Goal: Information Seeking & Learning: Find specific fact

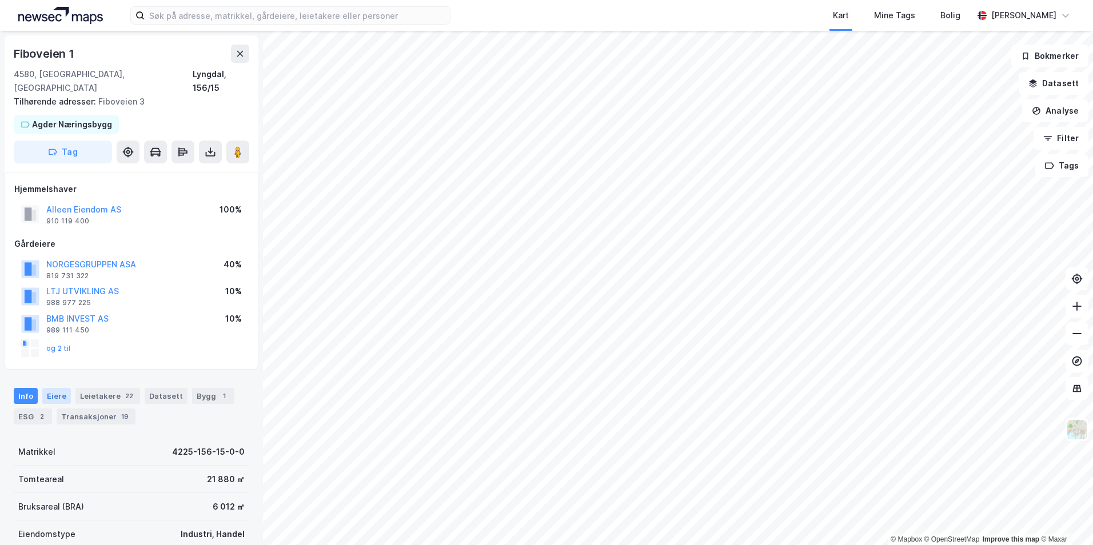
click at [65, 388] on div "Eiere" at bounding box center [56, 396] width 29 height 16
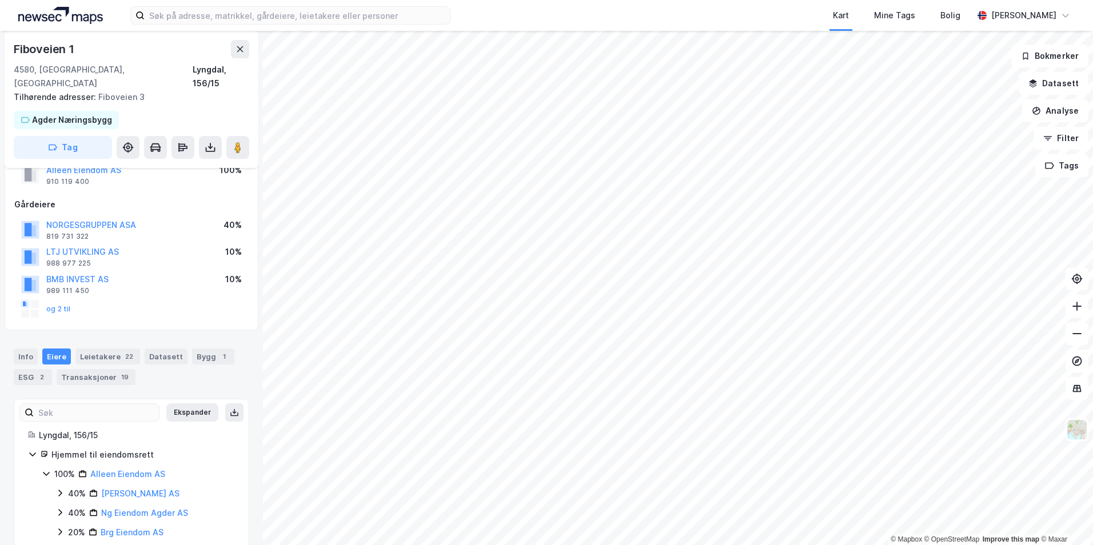
scroll to position [48, 0]
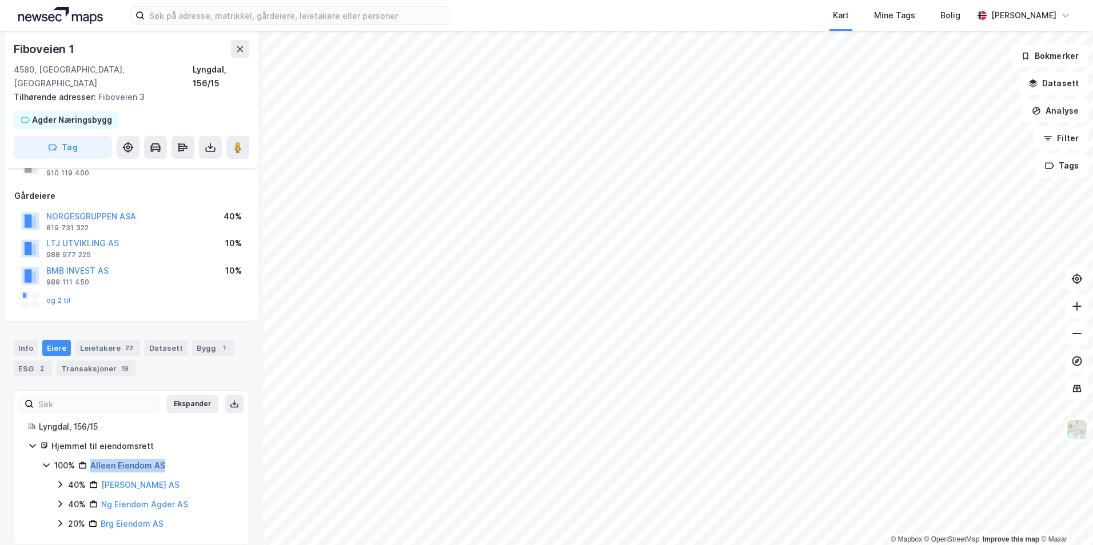
drag, startPoint x: 178, startPoint y: 453, endPoint x: 93, endPoint y: 456, distance: 84.7
click at [93, 459] on div "100% Alleen Eiendom AS" at bounding box center [144, 466] width 181 height 14
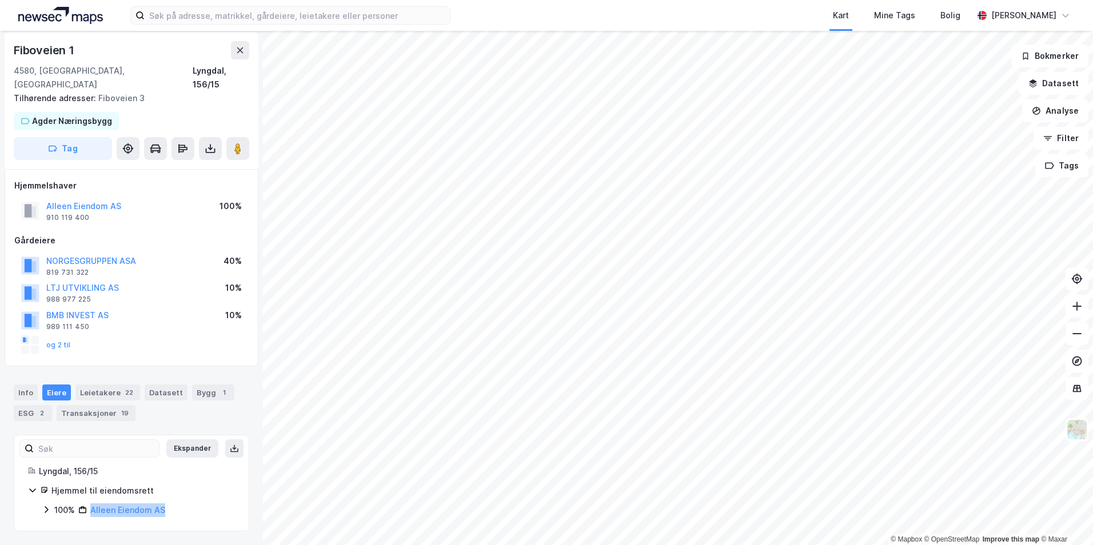
scroll to position [0, 0]
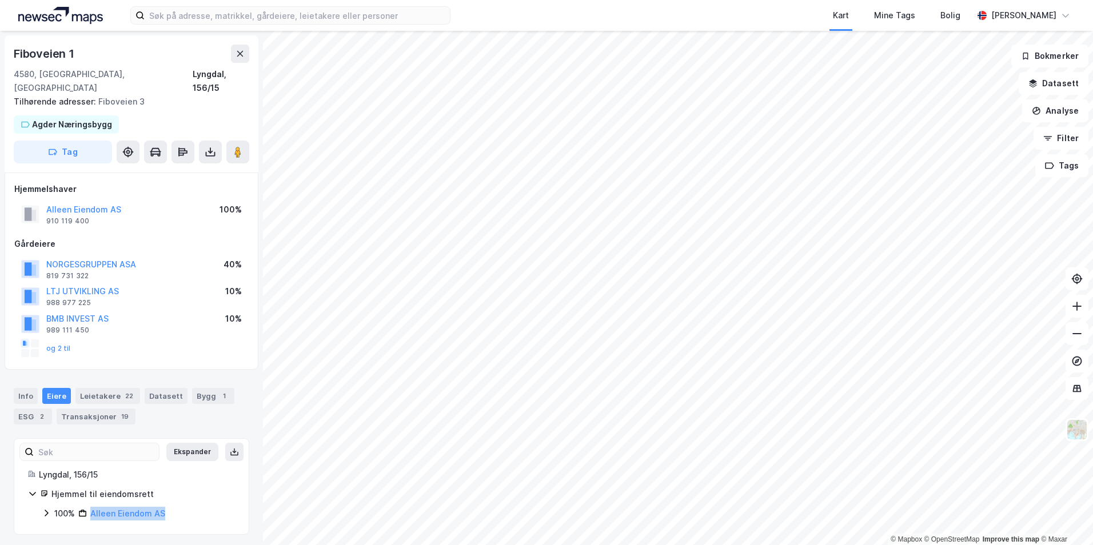
copy link "Alleen Eiendom AS"
click at [57, 50] on div "Fiboveien 1" at bounding box center [45, 54] width 63 height 18
copy div "Fiboveien"
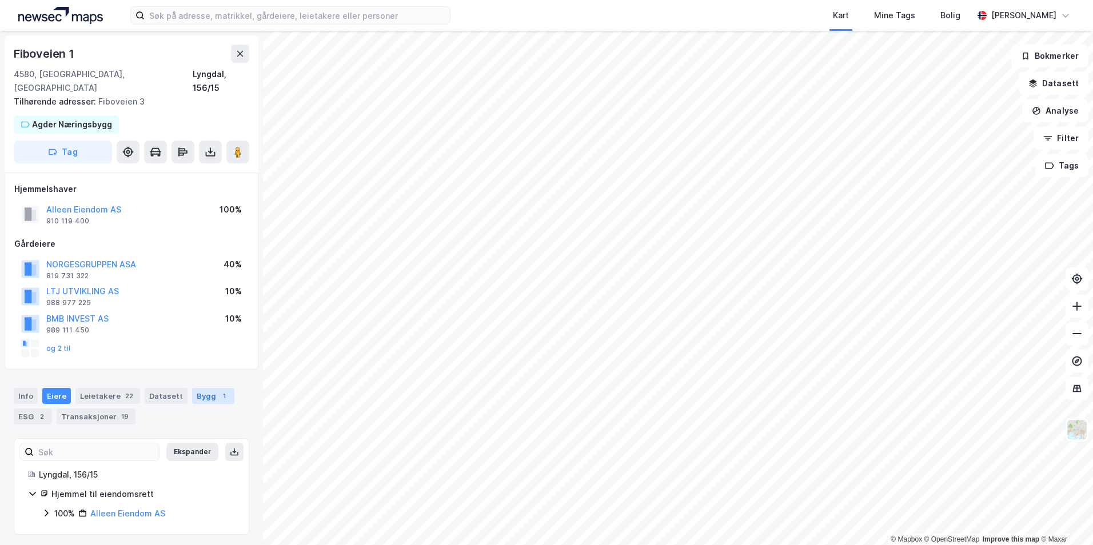
click at [192, 388] on div "Bygg 1" at bounding box center [213, 396] width 42 height 16
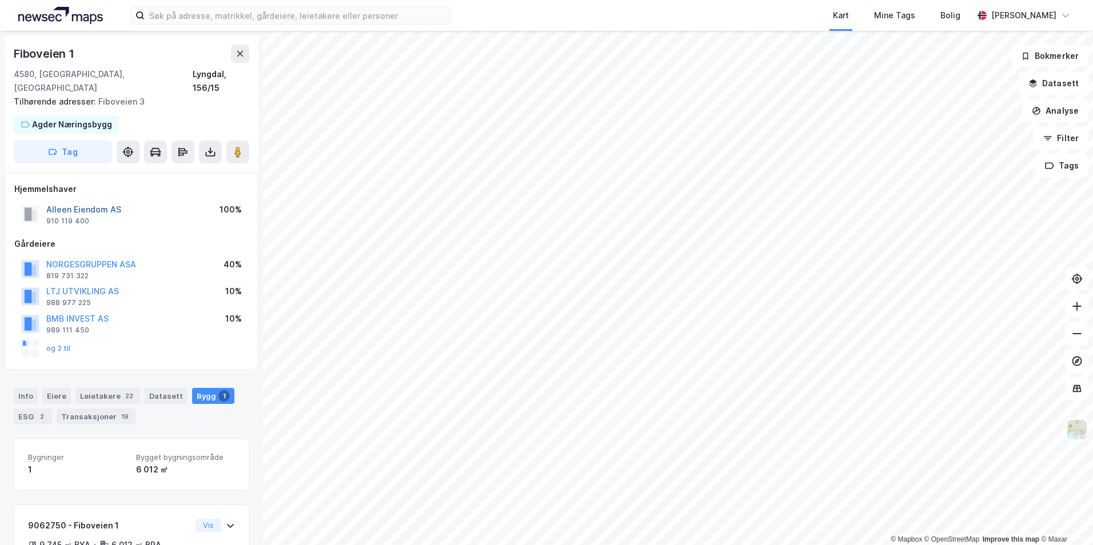
click at [0, 0] on button "Alleen Eiendom AS" at bounding box center [0, 0] width 0 height 0
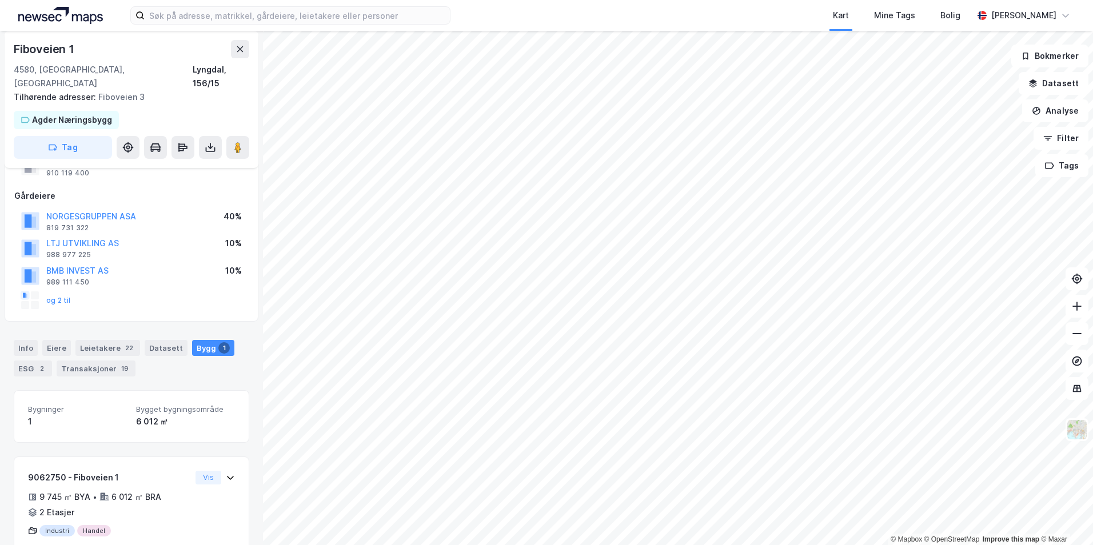
scroll to position [73, 0]
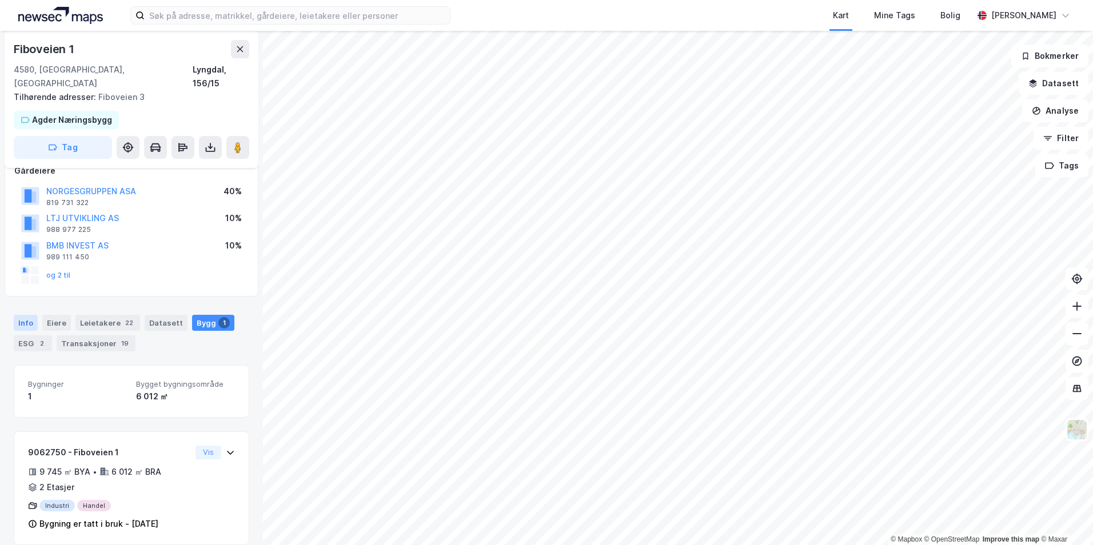
click at [26, 315] on div "Info" at bounding box center [26, 323] width 24 height 16
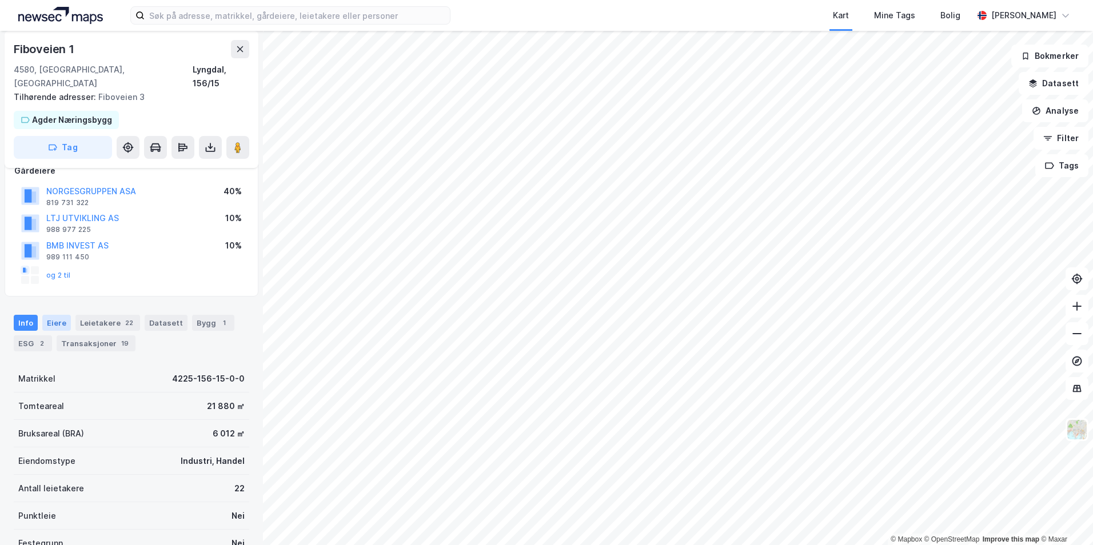
click at [65, 316] on div "Eiere" at bounding box center [56, 323] width 29 height 16
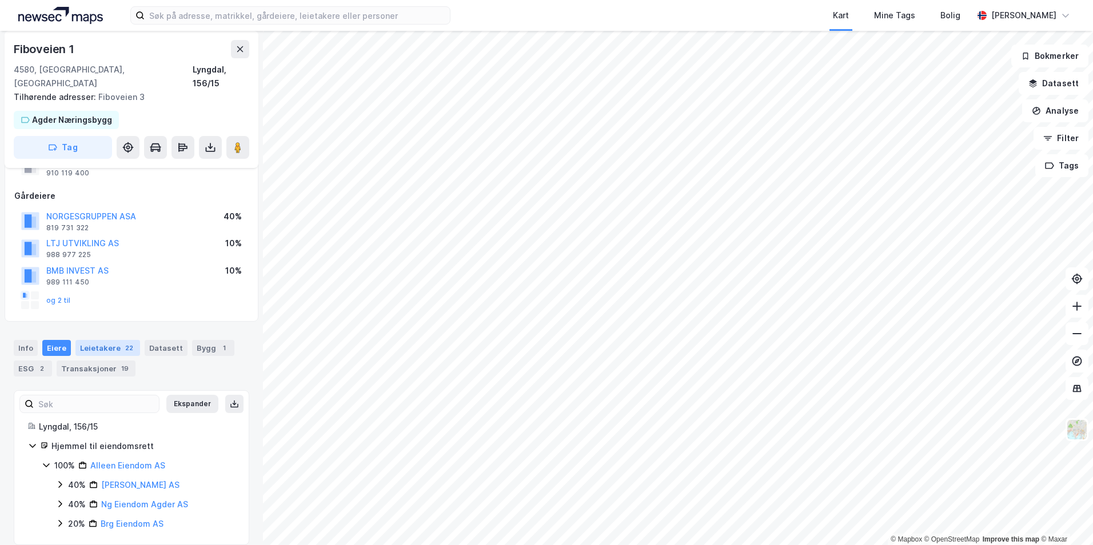
click at [115, 340] on div "Leietakere 22" at bounding box center [107, 348] width 65 height 16
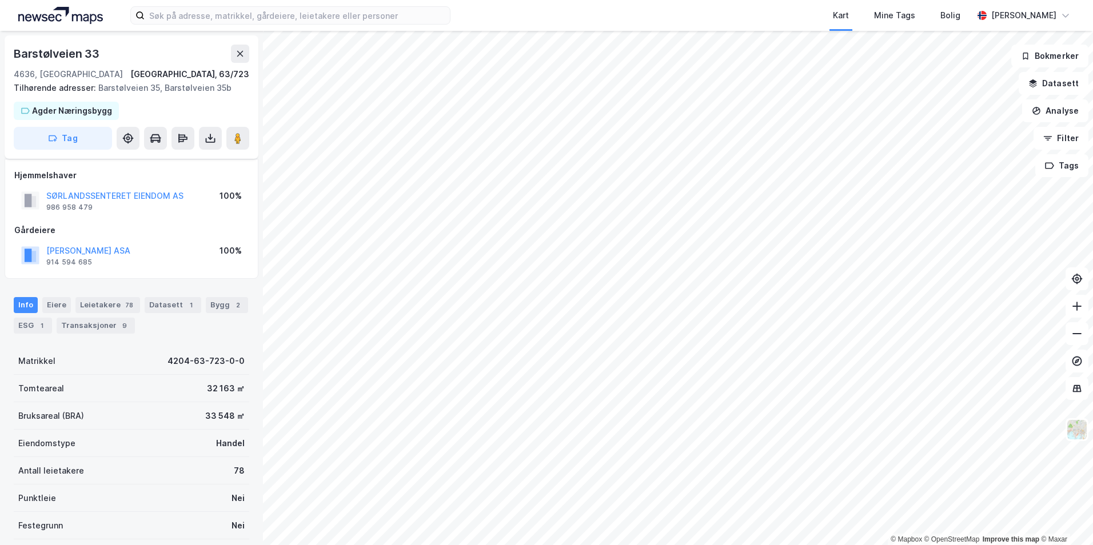
scroll to position [57, 0]
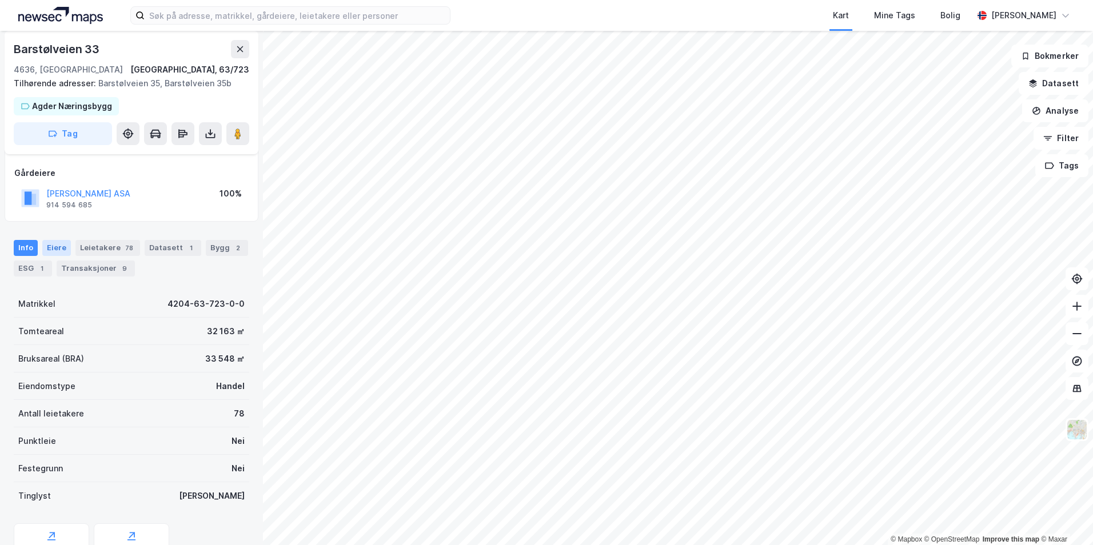
click at [61, 248] on div "Eiere" at bounding box center [56, 248] width 29 height 16
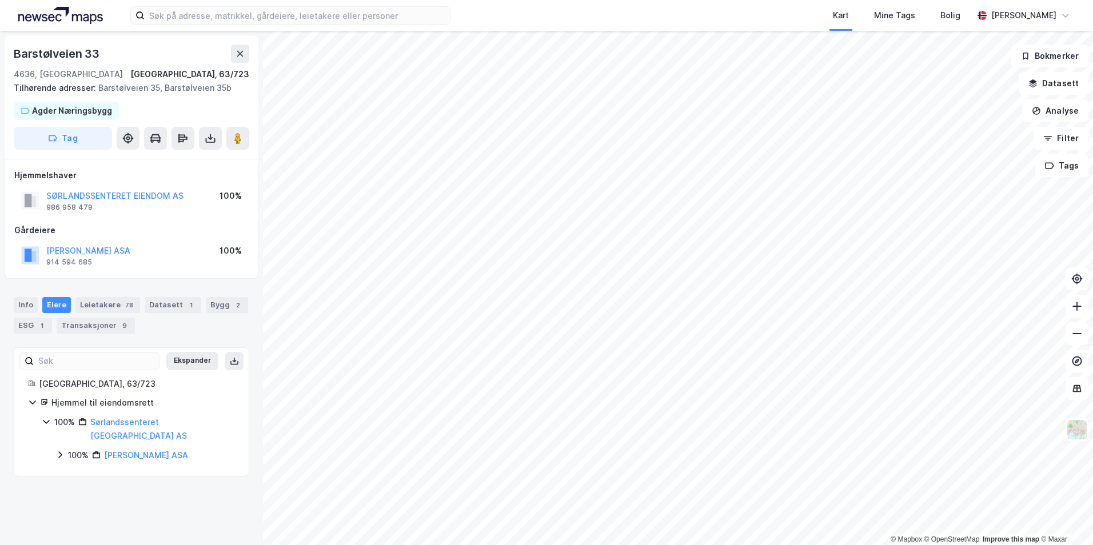
click at [57, 450] on icon at bounding box center [59, 454] width 9 height 9
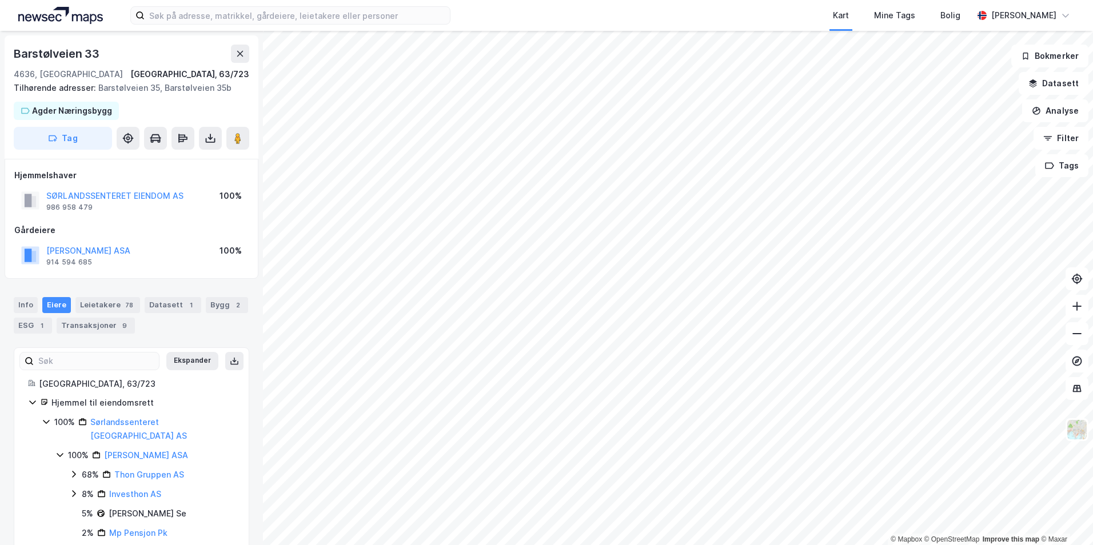
click at [74, 59] on div "Barstølveien 33" at bounding box center [58, 54] width 88 height 18
copy div "Barstølveien 33"
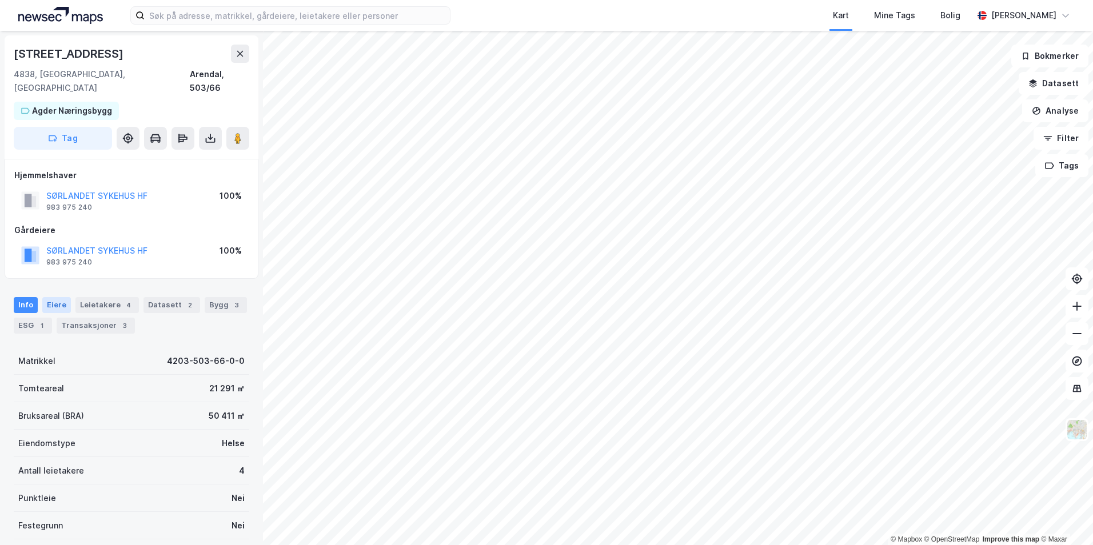
click at [57, 297] on div "Eiere" at bounding box center [56, 305] width 29 height 16
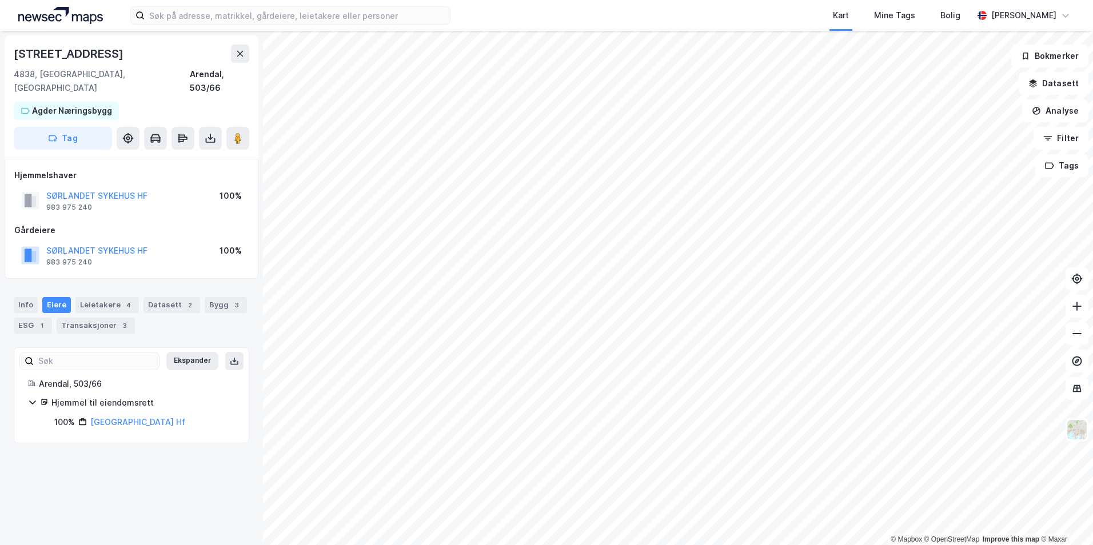
click at [35, 398] on icon at bounding box center [32, 402] width 9 height 9
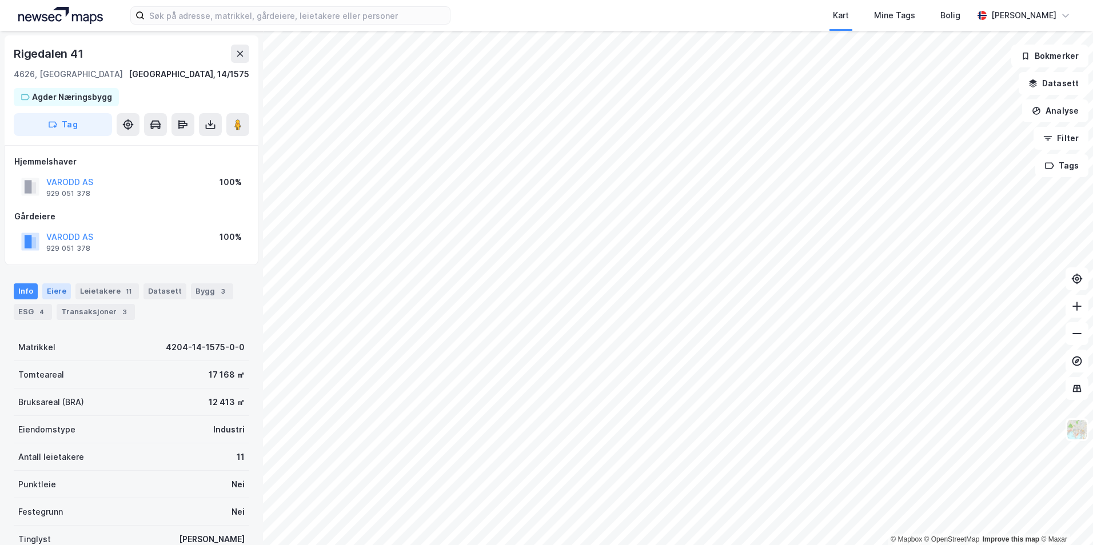
click at [49, 290] on div "Eiere" at bounding box center [56, 292] width 29 height 16
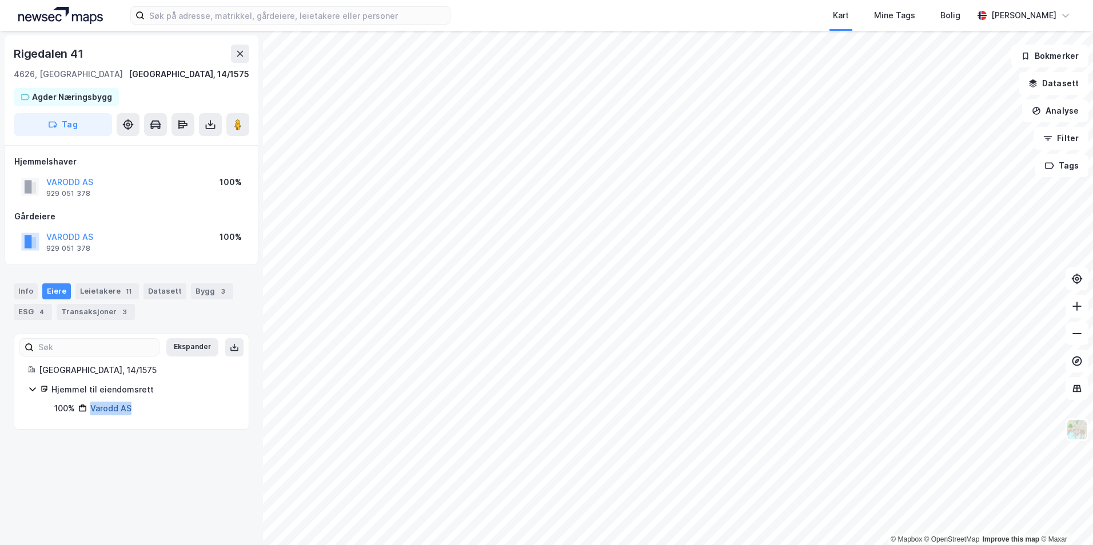
drag, startPoint x: 131, startPoint y: 412, endPoint x: 91, endPoint y: 410, distance: 40.6
click at [91, 410] on div "100% Varodd AS" at bounding box center [144, 409] width 181 height 14
copy link "Varodd AS"
click at [73, 46] on div "Rigedalen 41" at bounding box center [50, 54] width 72 height 18
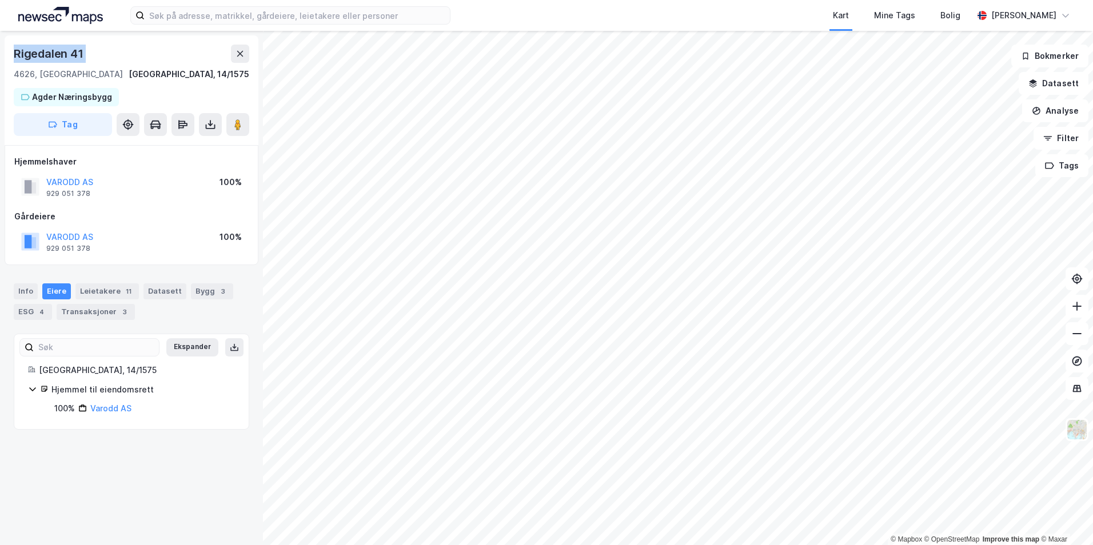
click at [73, 46] on div "Rigedalen 41" at bounding box center [50, 54] width 72 height 18
copy div "Rigedalen 41"
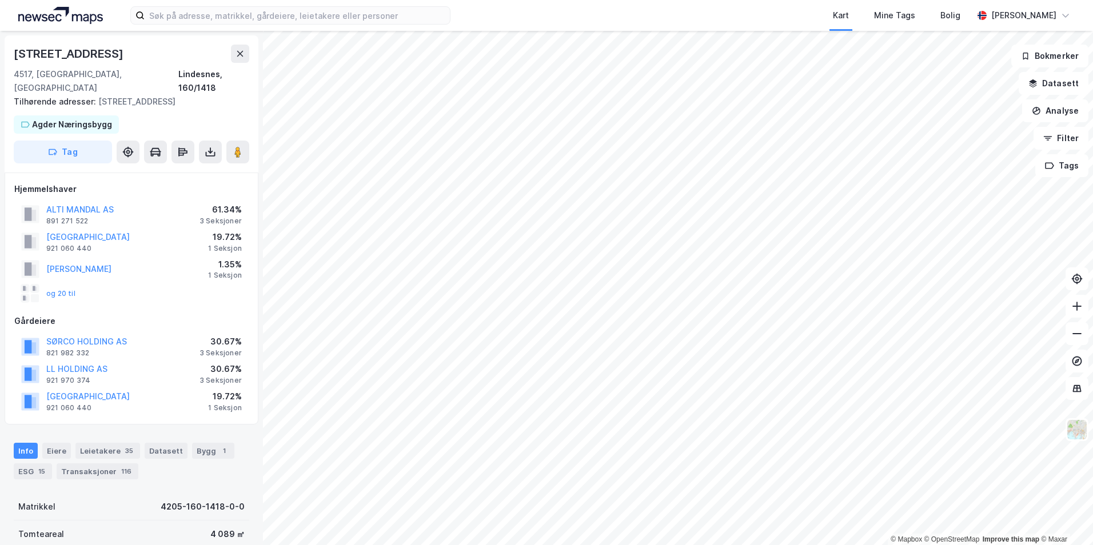
click at [85, 41] on div "[STREET_ADDRESS], 160/1418 Tilhørende adresser: [STREET_ADDRESS], [STREET_ADDRE…" at bounding box center [132, 103] width 254 height 137
click at [85, 45] on div "[STREET_ADDRESS], 160/1418 Tilhørende adresser: [STREET_ADDRESS], [STREET_ADDRE…" at bounding box center [132, 103] width 254 height 137
click at [85, 47] on div "[STREET_ADDRESS]" at bounding box center [70, 54] width 112 height 18
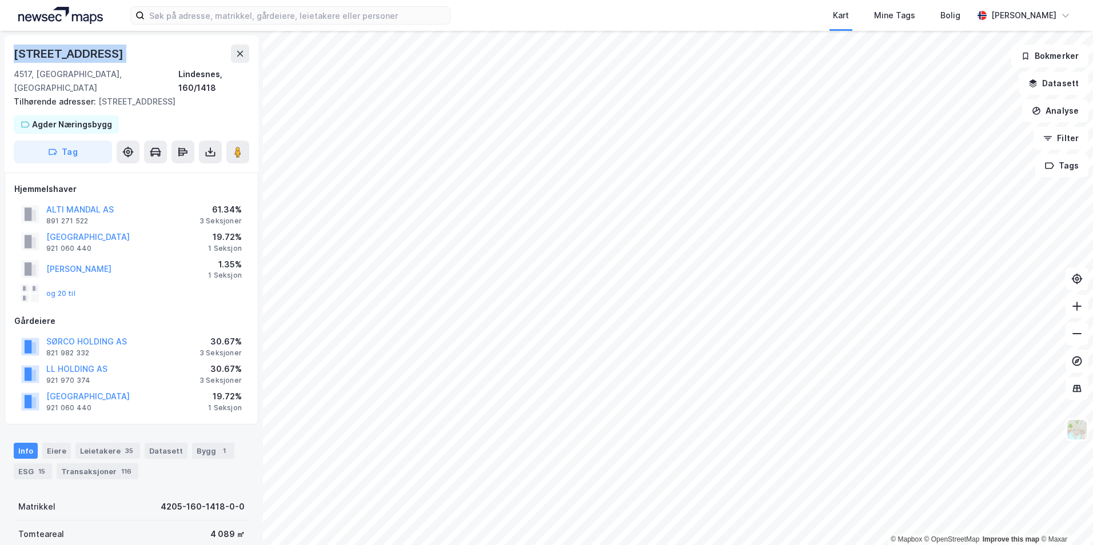
copy div "[STREET_ADDRESS]"
click at [64, 443] on div "Eiere" at bounding box center [56, 451] width 29 height 16
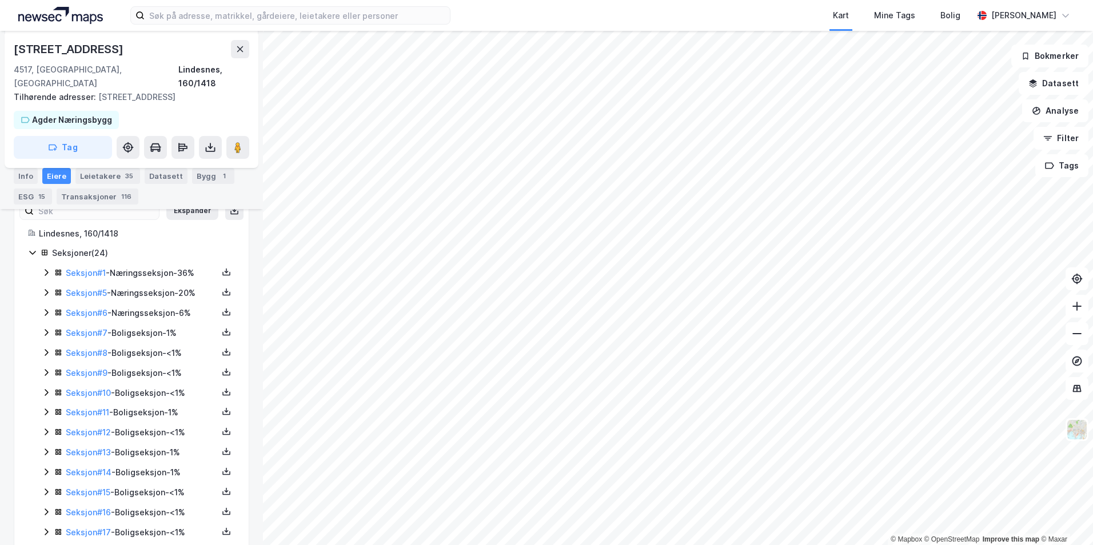
click at [35, 251] on icon at bounding box center [32, 253] width 6 height 4
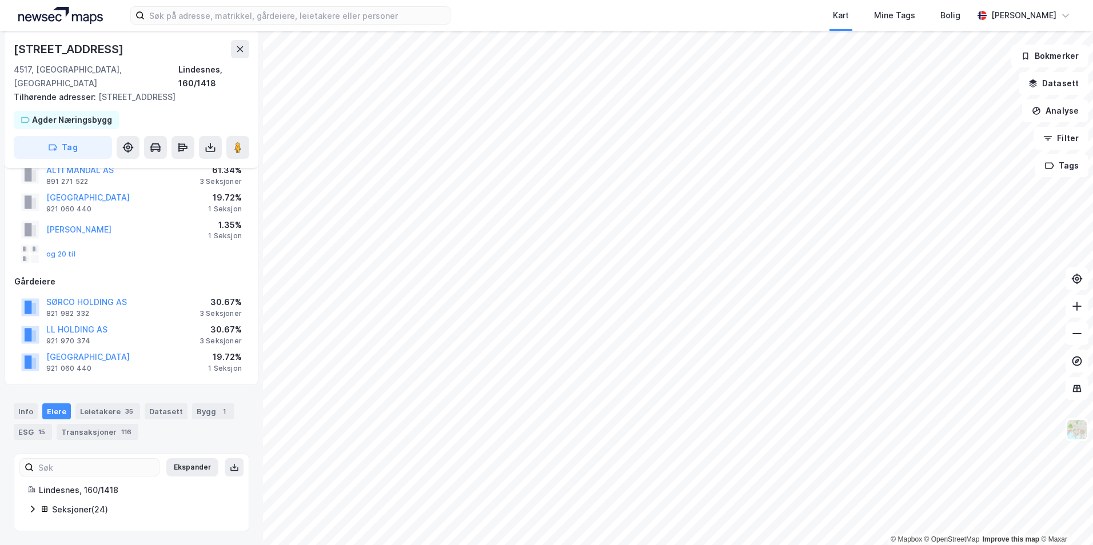
scroll to position [26, 0]
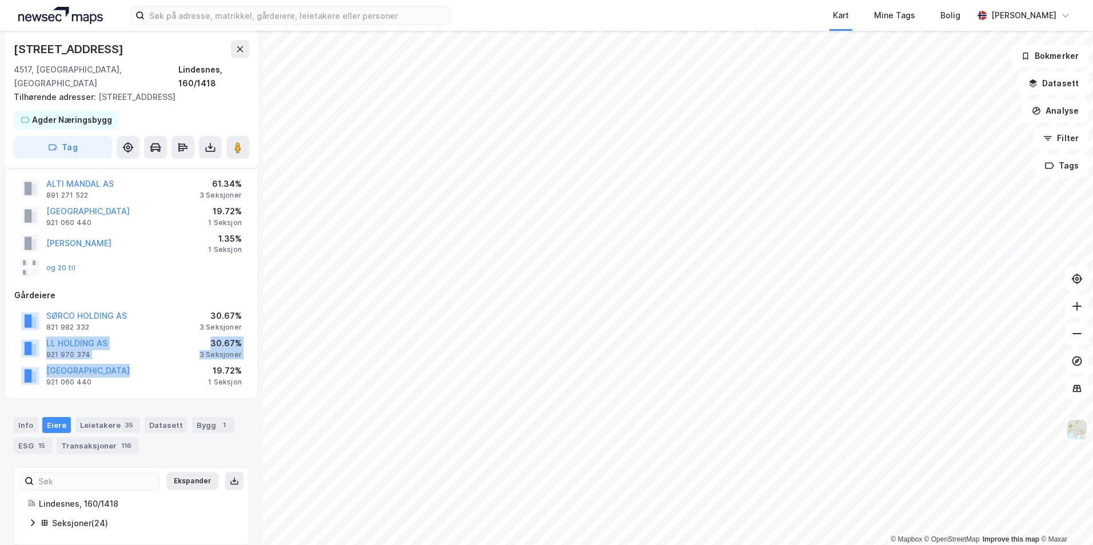
drag, startPoint x: 158, startPoint y: 358, endPoint x: 4, endPoint y: 330, distance: 156.9
click at [4, 330] on div "[STREET_ADDRESS], 160/1418 Tilhørende adresser: [STREET_ADDRESS], [STREET_ADDRE…" at bounding box center [131, 288] width 263 height 515
drag, startPoint x: 4, startPoint y: 330, endPoint x: 13, endPoint y: 340, distance: 13.0
click at [13, 340] on div "Hjemmelshaver ALTI MANDAL AS 891 271 522 61.34% 3 Seksjoner [GEOGRAPHIC_DATA] 9…" at bounding box center [132, 273] width 254 height 252
drag, startPoint x: 243, startPoint y: 368, endPoint x: 9, endPoint y: 330, distance: 237.3
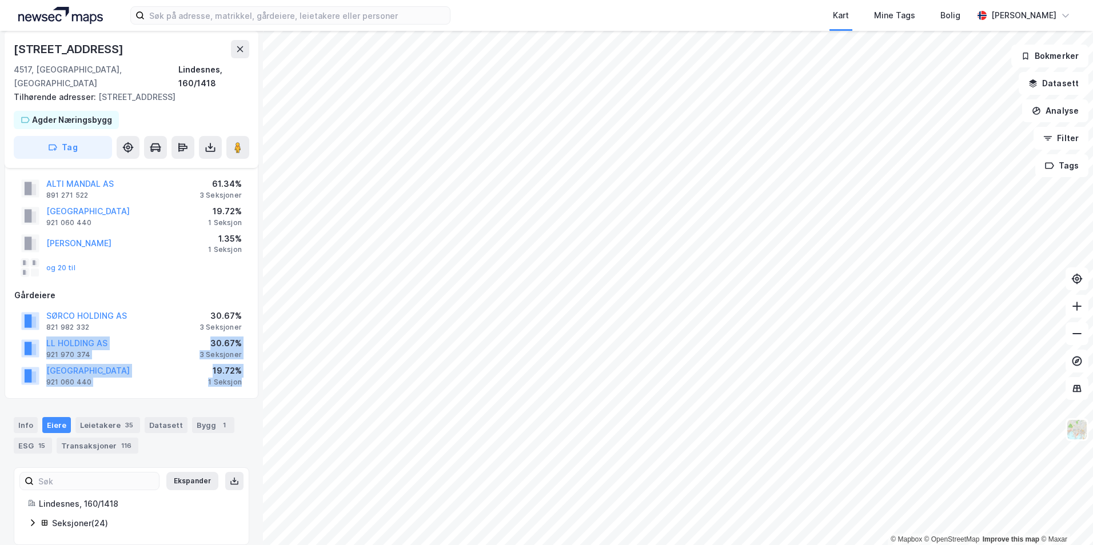
click at [9, 330] on div "Hjemmelshaver ALTI MANDAL AS 891 271 522 61.34% 3 Seksjoner [GEOGRAPHIC_DATA] 9…" at bounding box center [132, 273] width 254 height 252
drag, startPoint x: 9, startPoint y: 330, endPoint x: 15, endPoint y: 344, distance: 15.3
click at [15, 344] on div "LL HOLDING AS 921 970 374 30.67% 3 Seksjoner" at bounding box center [131, 347] width 234 height 27
click at [142, 362] on div "[GEOGRAPHIC_DATA] 921 060 440 19.72% 1 Seksjon" at bounding box center [131, 375] width 234 height 27
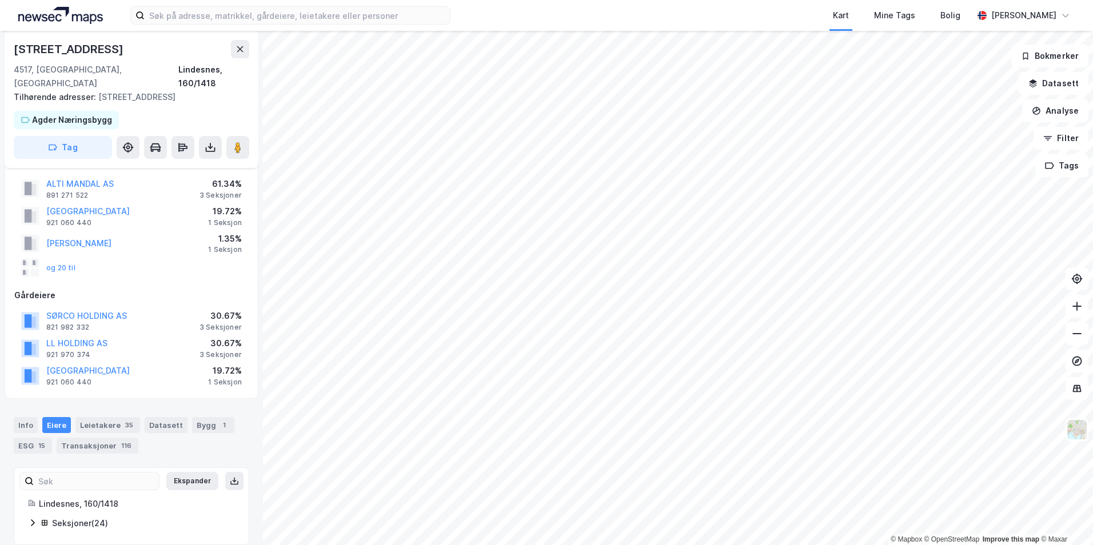
click at [142, 362] on div "[GEOGRAPHIC_DATA] 921 060 440 19.72% 1 Seksjon" at bounding box center [131, 375] width 234 height 27
click at [33, 520] on icon at bounding box center [32, 523] width 3 height 7
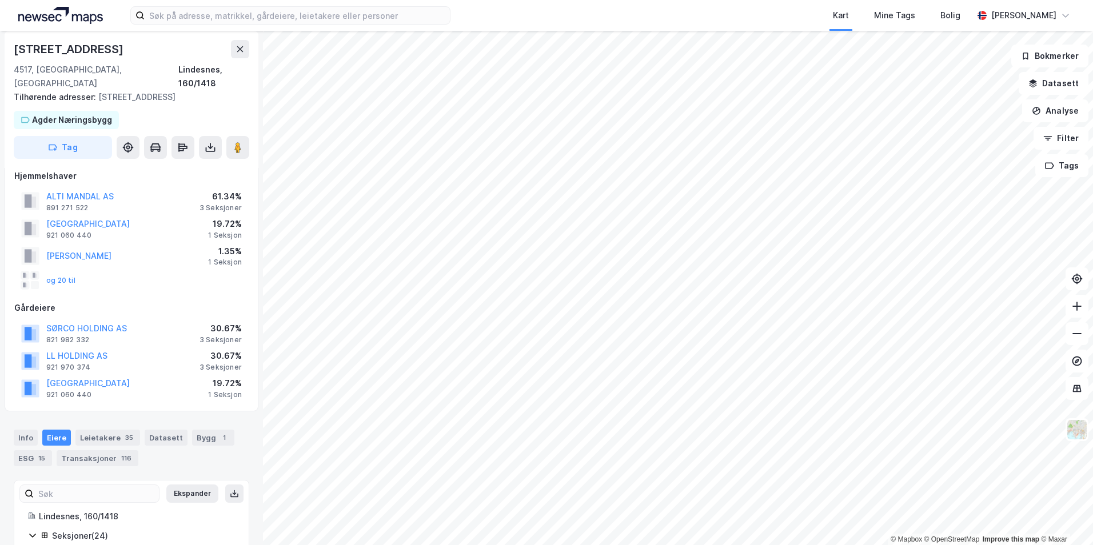
scroll to position [0, 0]
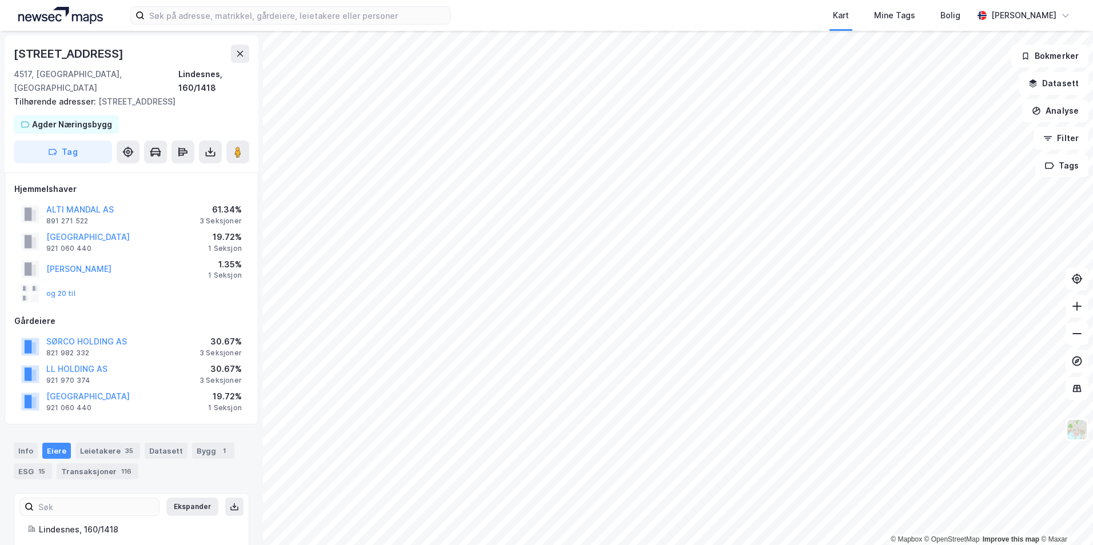
click at [20, 314] on div "Gårdeiere" at bounding box center [131, 321] width 234 height 14
click at [174, 298] on div "Hjemmelshaver ALTI MANDAL AS 891 271 522 61.34% 3 Seksjoner [GEOGRAPHIC_DATA] 9…" at bounding box center [131, 298] width 234 height 233
click at [0, 0] on button "og 20 til" at bounding box center [0, 0] width 0 height 0
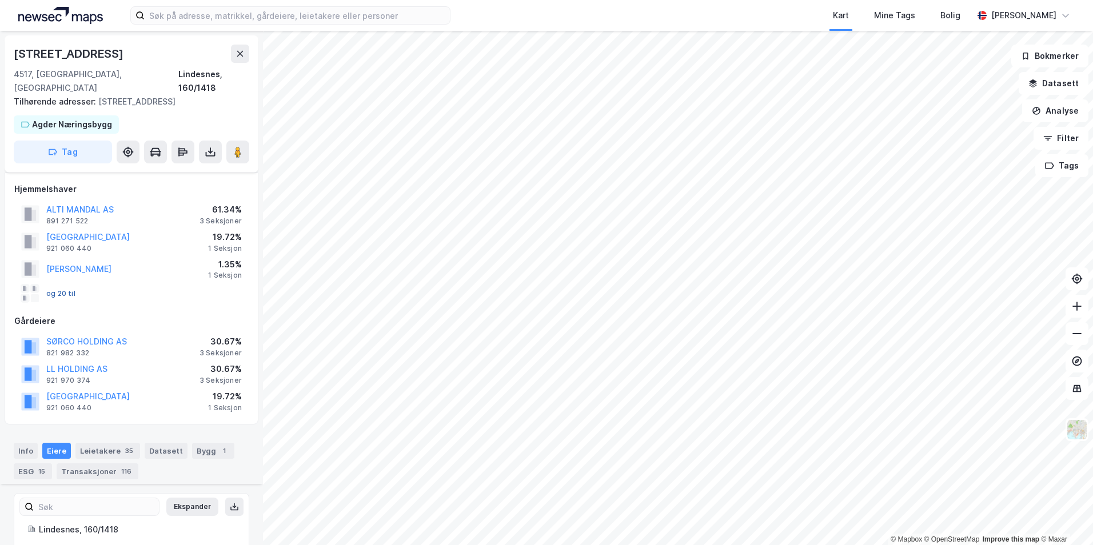
scroll to position [272, 0]
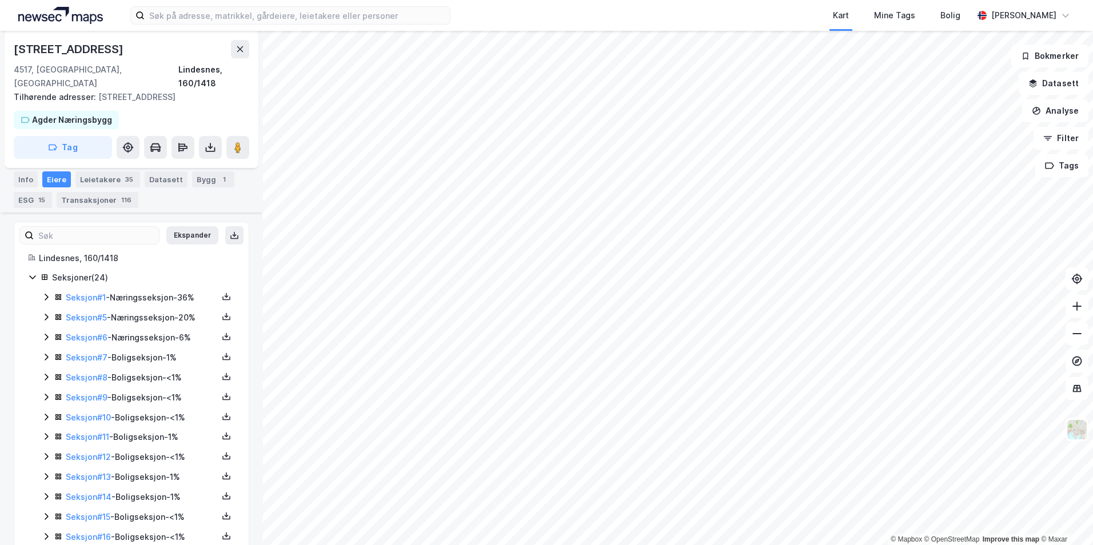
click at [35, 273] on icon at bounding box center [32, 277] width 9 height 9
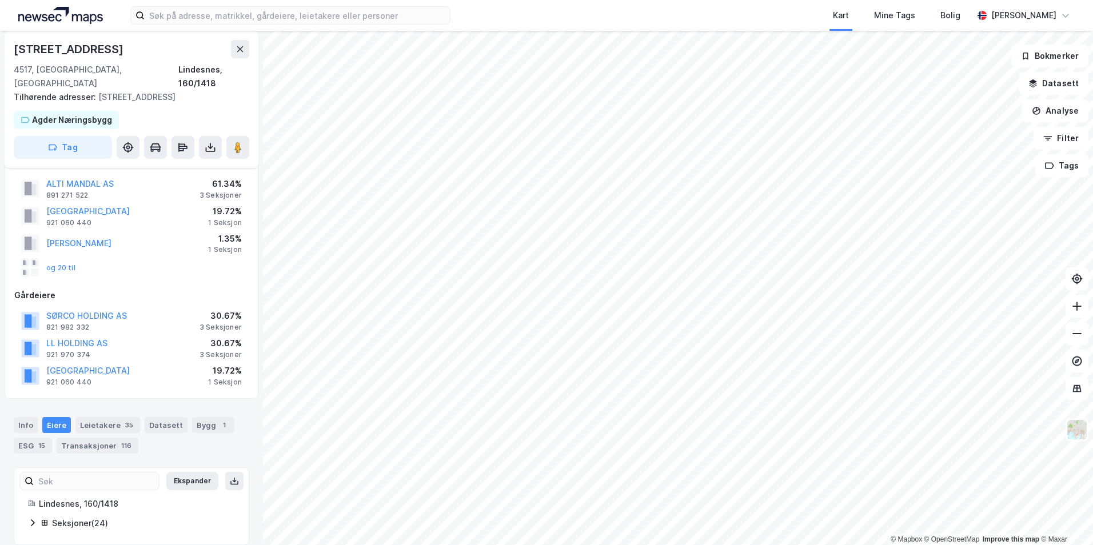
scroll to position [0, 0]
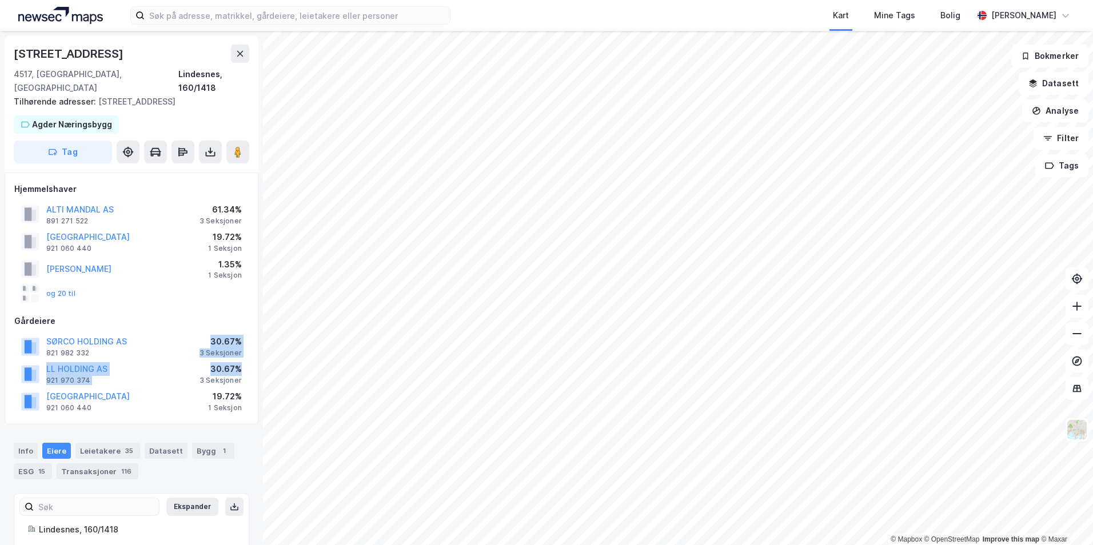
drag, startPoint x: 212, startPoint y: 329, endPoint x: 240, endPoint y: 361, distance: 42.9
click at [240, 361] on div "SØRCO HOLDING AS 821 982 332 30.67% 3 Seksjoner LL HOLDING AS 921 970 374 30.67…" at bounding box center [131, 374] width 234 height 82
click at [240, 362] on div "30.67%" at bounding box center [221, 369] width 42 height 14
drag, startPoint x: 241, startPoint y: 357, endPoint x: 196, endPoint y: 346, distance: 46.6
click at [196, 346] on div "SØRCO HOLDING AS 821 982 332 30.67% 3 Seksjoner LL HOLDING AS 921 970 374 30.67…" at bounding box center [131, 374] width 234 height 82
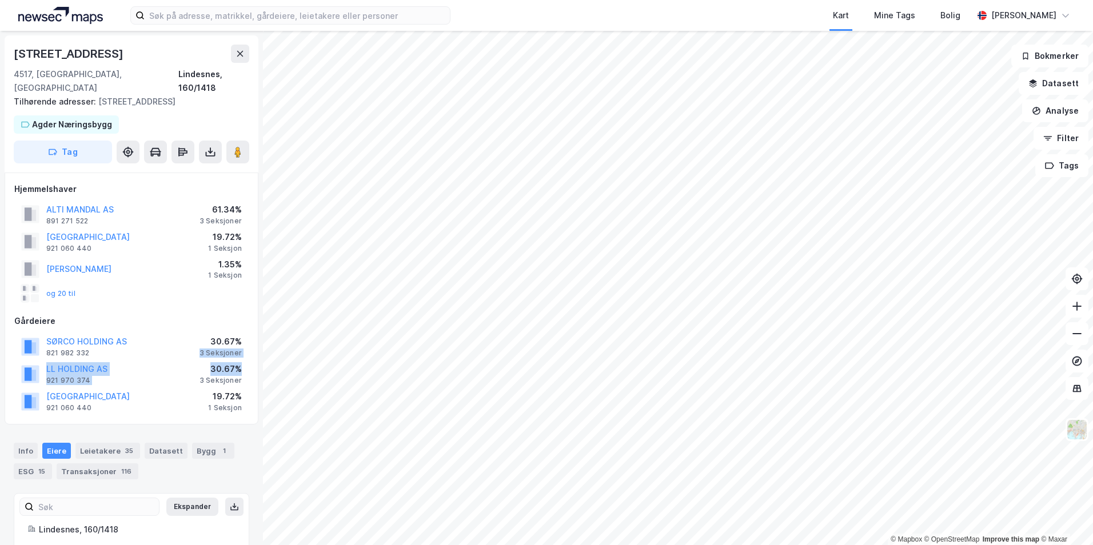
drag, startPoint x: 196, startPoint y: 346, endPoint x: 173, endPoint y: 349, distance: 23.0
click at [173, 360] on div "LL HOLDING AS 921 970 374 30.67% 3 Seksjoner" at bounding box center [131, 373] width 234 height 27
